Goal: Find specific page/section

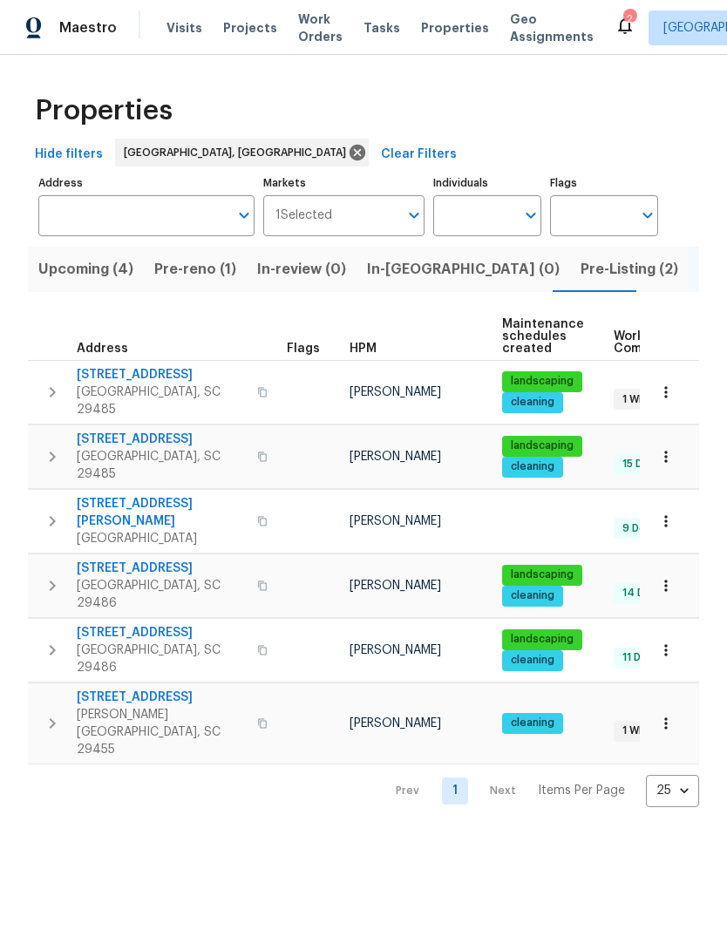
click at [128, 369] on span "[STREET_ADDRESS]" at bounding box center [162, 374] width 170 height 17
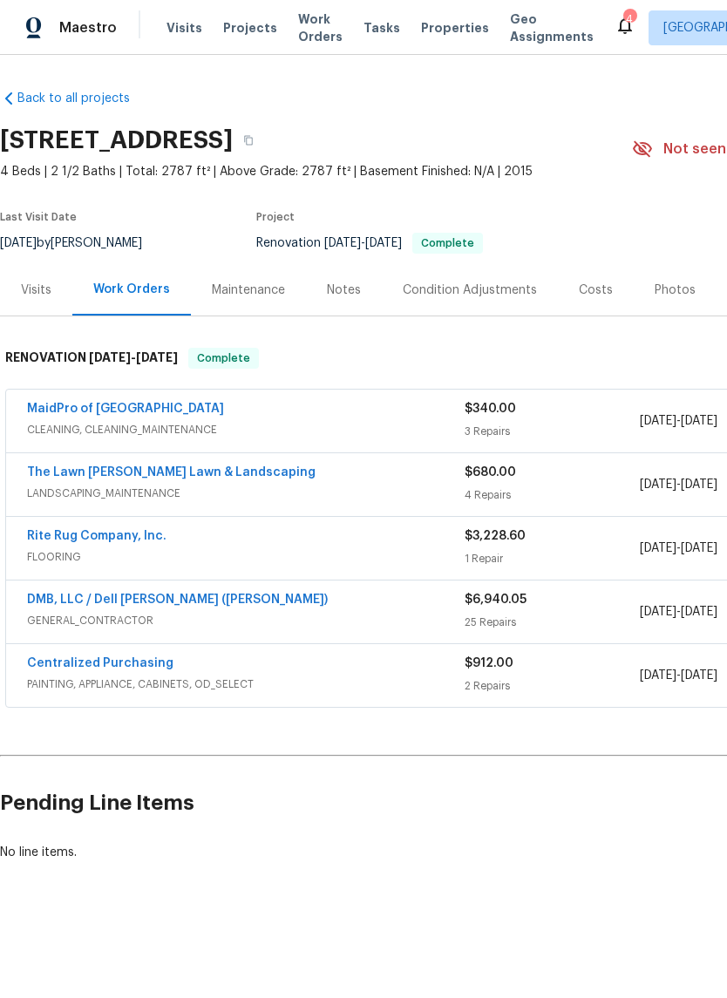
click at [166, 587] on div "DMB, LLC / Dell [PERSON_NAME] ([PERSON_NAME]) GENERAL_CONTRACTOR $6,940.05 25 R…" at bounding box center [492, 612] width 973 height 63
click at [168, 600] on link "DMB, LLC / Dell [PERSON_NAME] ([PERSON_NAME])" at bounding box center [177, 600] width 301 height 12
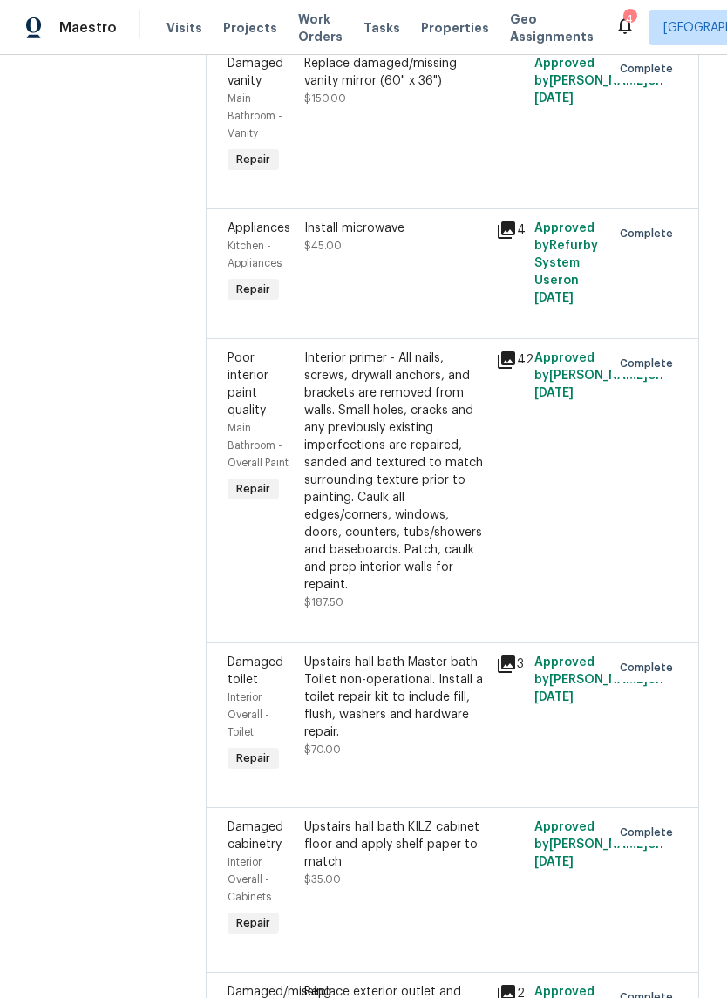
scroll to position [3873, 0]
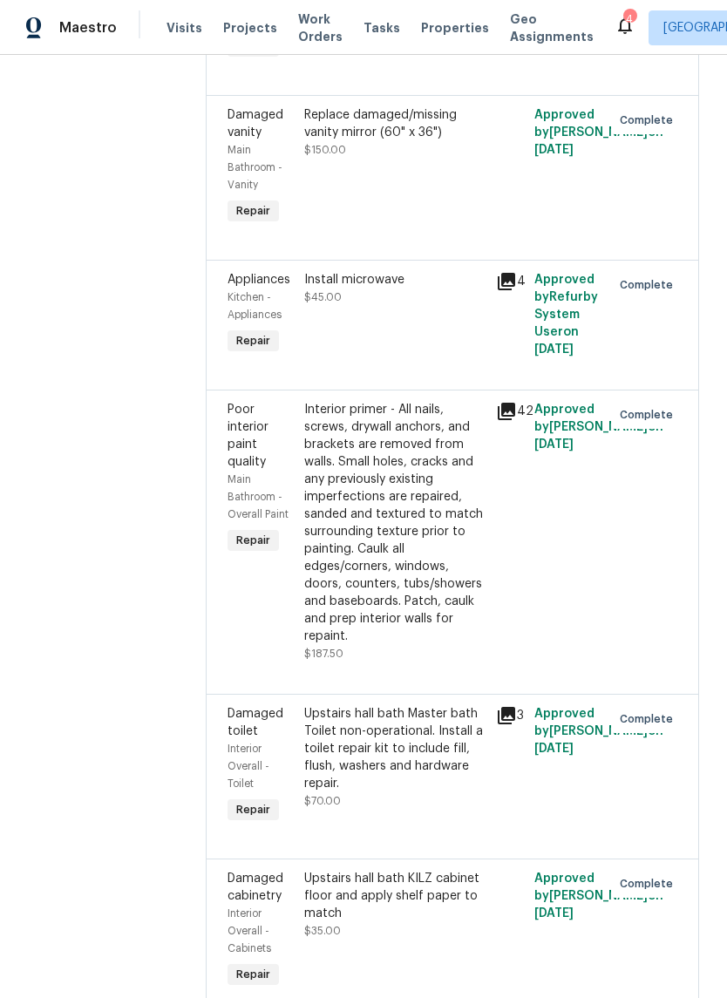
click at [505, 412] on icon at bounding box center [506, 411] width 17 height 17
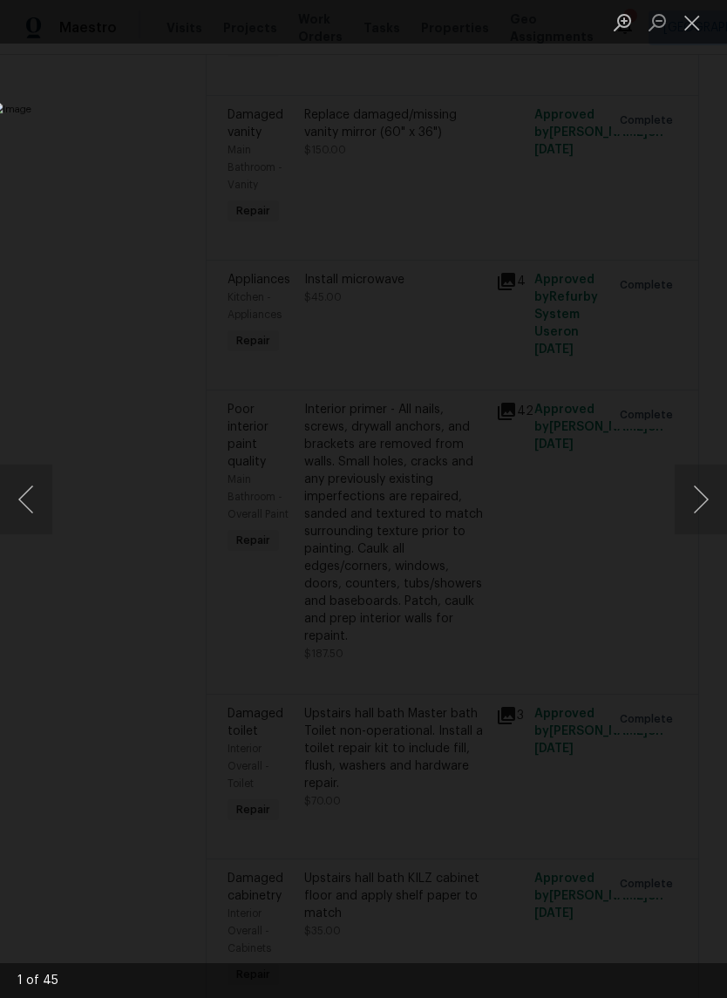
click at [704, 492] on button "Next image" at bounding box center [701, 500] width 52 height 70
click at [695, 476] on button "Next image" at bounding box center [701, 500] width 52 height 70
click at [697, 458] on div "Lightbox" at bounding box center [363, 499] width 727 height 998
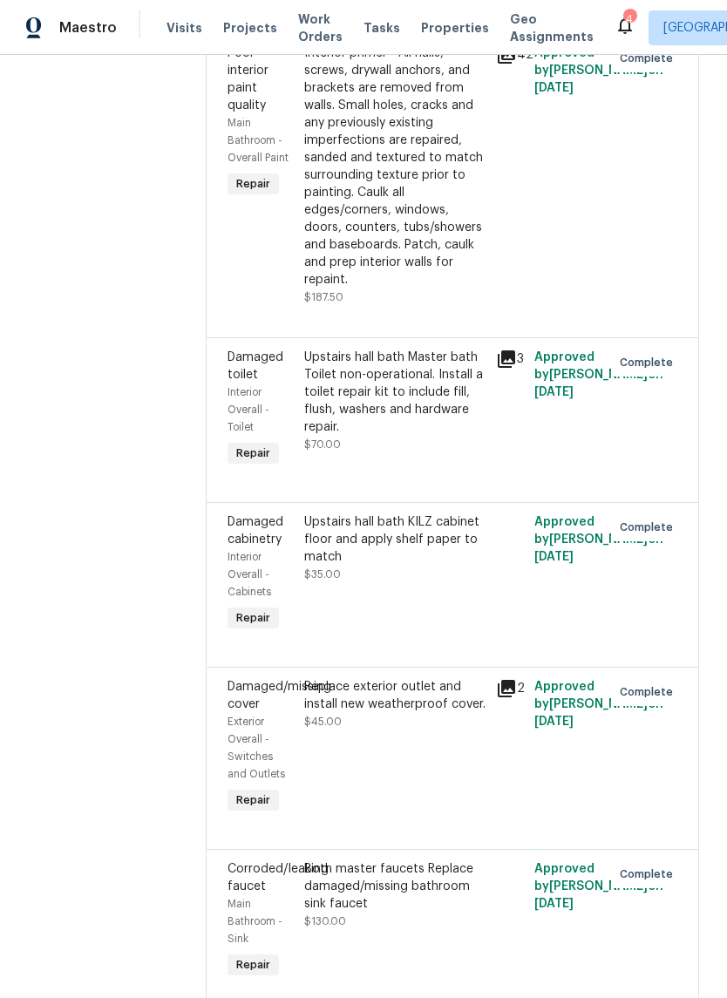
scroll to position [4228, 0]
